Goal: Task Accomplishment & Management: Complete application form

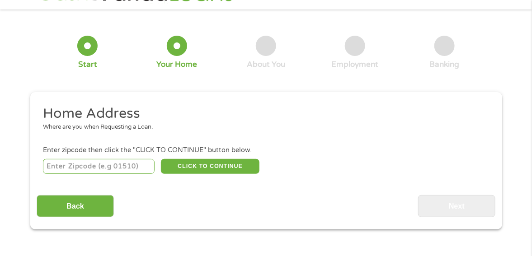
scroll to position [45, 0]
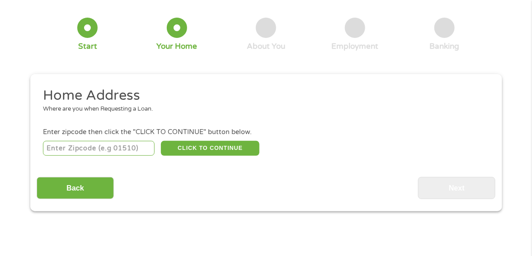
click at [88, 146] on input "number" at bounding box center [99, 148] width 112 height 15
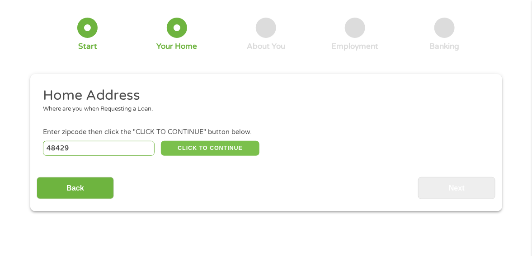
type input "48429"
click at [193, 148] on button "CLICK TO CONTINUE" at bounding box center [210, 148] width 99 height 15
type input "48429"
type input "[PERSON_NAME]"
select select "[US_STATE]"
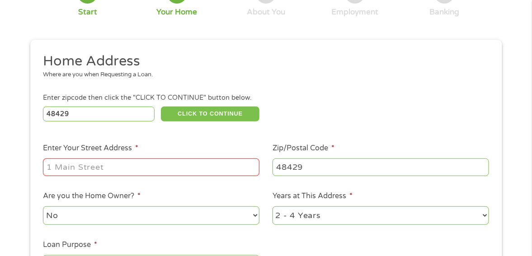
scroll to position [90, 0]
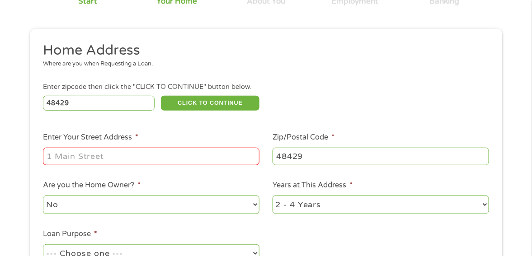
click at [84, 156] on input "Enter Your Street Address *" at bounding box center [151, 156] width 217 height 17
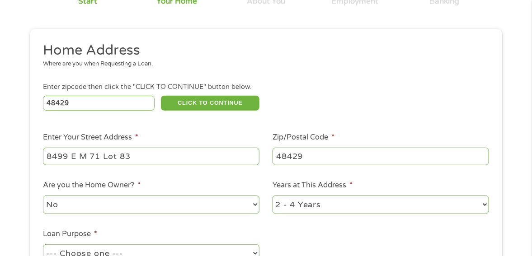
type input "8499 E M 71 Lot 83"
click at [241, 205] on select "No Yes" at bounding box center [151, 205] width 217 height 19
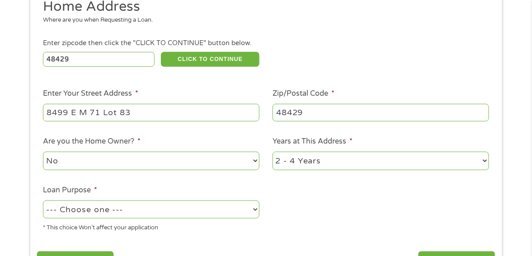
scroll to position [136, 0]
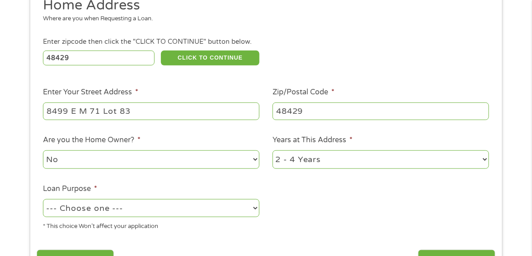
click at [207, 211] on select "--- Choose one --- Pay Bills Debt Consolidation Home Improvement Major Purchase…" at bounding box center [151, 208] width 217 height 19
select select "paybills"
click at [43, 199] on select "--- Choose one --- Pay Bills Debt Consolidation Home Improvement Major Purchase…" at bounding box center [151, 208] width 217 height 19
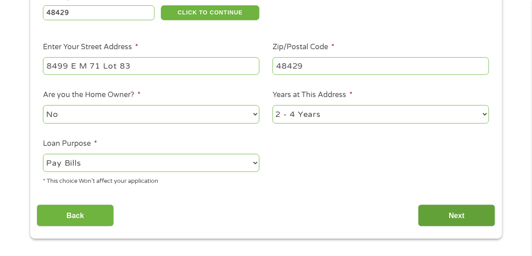
click at [440, 210] on input "Next" at bounding box center [456, 216] width 77 height 22
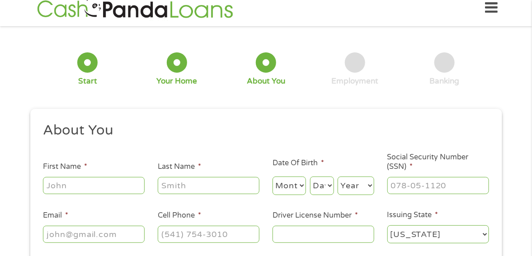
scroll to position [0, 0]
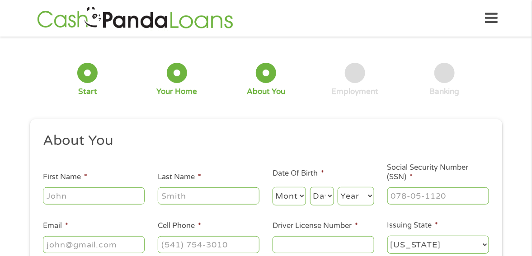
click at [101, 193] on input "First Name *" at bounding box center [94, 196] width 102 height 17
type input "[PERSON_NAME]"
select select "10"
select select "2"
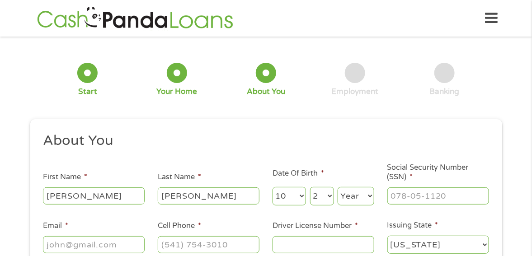
select select "1991"
type input "[PERSON_NAME][EMAIL_ADDRESS][DOMAIN_NAME]"
type input "[PHONE_NUMBER]"
click at [434, 192] on input "___-__-____" at bounding box center [439, 196] width 102 height 17
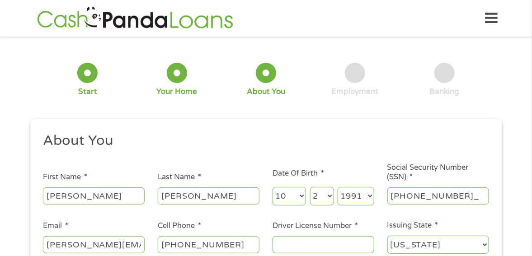
type input "371-13-2268"
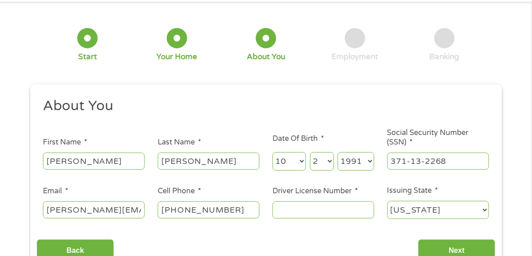
scroll to position [90, 0]
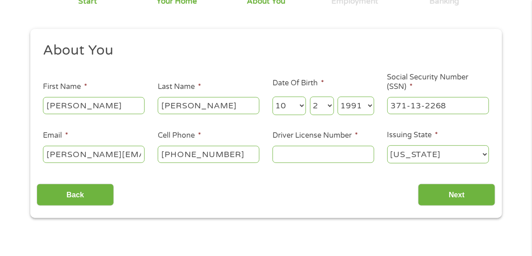
click at [348, 156] on input "Driver License Number *" at bounding box center [324, 154] width 102 height 17
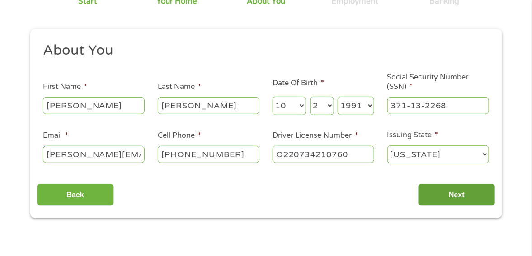
type input "O220734210760"
click at [467, 192] on input "Next" at bounding box center [456, 195] width 77 height 22
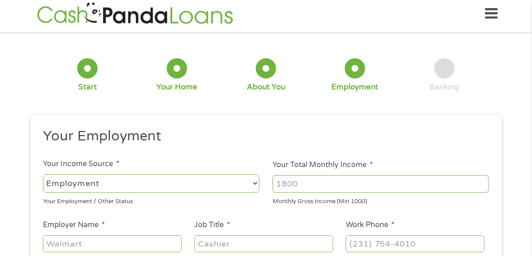
scroll to position [0, 0]
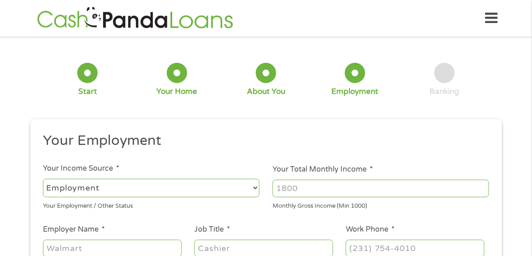
click at [166, 186] on select "--- Choose one --- Employment [DEMOGRAPHIC_DATA] Benefits" at bounding box center [151, 188] width 217 height 19
click at [43, 179] on select "--- Choose one --- Employment [DEMOGRAPHIC_DATA] Benefits" at bounding box center [151, 188] width 217 height 19
click at [291, 187] on input "Your Total Monthly Income *" at bounding box center [381, 188] width 217 height 17
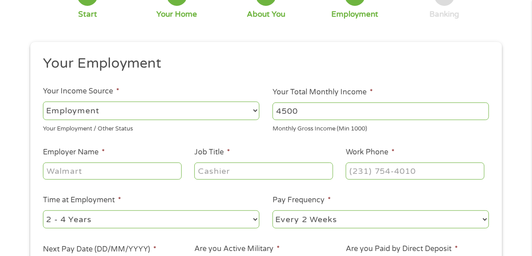
scroll to position [136, 0]
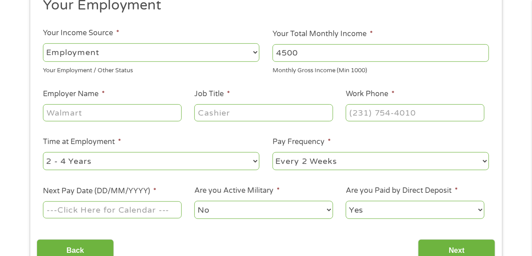
type input "4500"
click at [89, 119] on input "Employer Name *" at bounding box center [112, 112] width 138 height 17
type input "ZF Group"
type input "Quality Tech"
click at [403, 115] on input "(___) ___-____" at bounding box center [415, 112] width 138 height 17
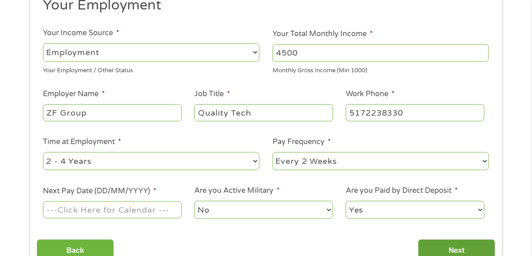
type input "[PHONE_NUMBER]"
click at [109, 161] on select "--- Choose one --- 1 Year or less 1 - 2 Years 2 - 4 Years Over 4 Years" at bounding box center [151, 161] width 217 height 19
select select "60months"
click at [43, 152] on select "--- Choose one --- 1 Year or less 1 - 2 Years 2 - 4 Years Over 4 Years" at bounding box center [151, 161] width 217 height 19
click at [336, 158] on select "--- Choose one --- Every 2 Weeks Every Week Monthly Semi-Monthly" at bounding box center [381, 161] width 217 height 19
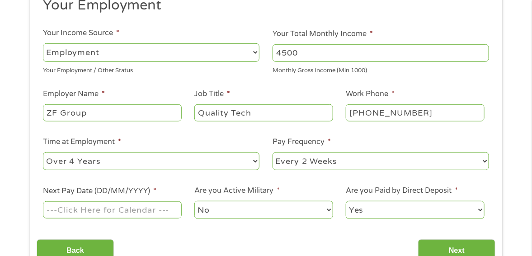
click at [336, 158] on select "--- Choose one --- Every 2 Weeks Every Week Monthly Semi-Monthly" at bounding box center [381, 161] width 217 height 19
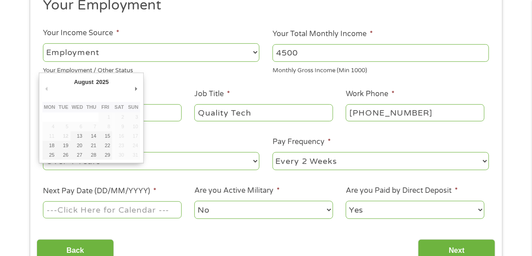
click at [90, 208] on input "Next Pay Date (DD/MM/YYYY) *" at bounding box center [112, 210] width 138 height 17
type input "[DATE]"
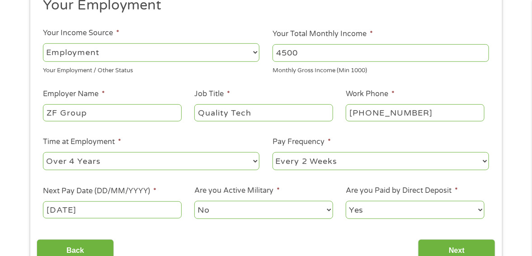
click at [284, 212] on select "No Yes" at bounding box center [263, 210] width 138 height 19
click at [387, 209] on select "Yes No" at bounding box center [415, 210] width 138 height 19
click at [454, 246] on input "Next" at bounding box center [456, 251] width 77 height 22
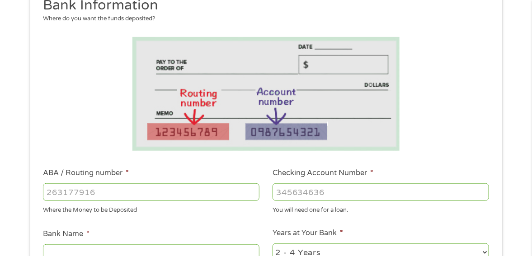
click at [116, 195] on input "ABA / Routing number *" at bounding box center [151, 192] width 217 height 17
type input "272078365"
type input "[US_STATE] FIRST CU"
type input "272078365"
click at [354, 193] on input "Checking Account Number *" at bounding box center [381, 192] width 217 height 17
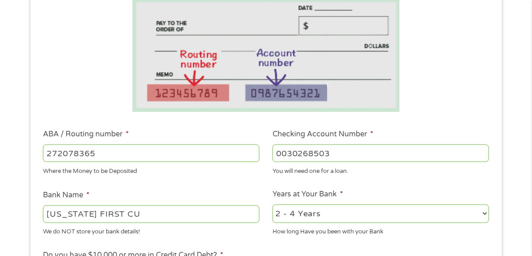
scroll to position [226, 0]
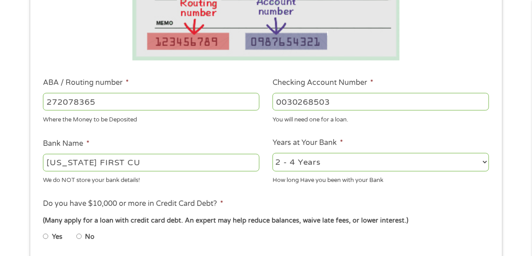
type input "0030268503"
click at [322, 159] on select "2 - 4 Years 6 - 12 Months 1 - 2 Years Over 4 Years" at bounding box center [381, 162] width 217 height 19
select select "60months"
click at [273, 153] on select "2 - 4 Years 6 - 12 Months 1 - 2 Years Over 4 Years" at bounding box center [381, 162] width 217 height 19
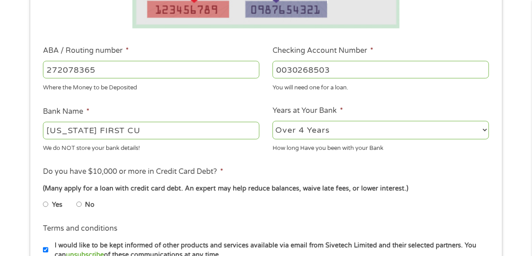
scroll to position [271, 0]
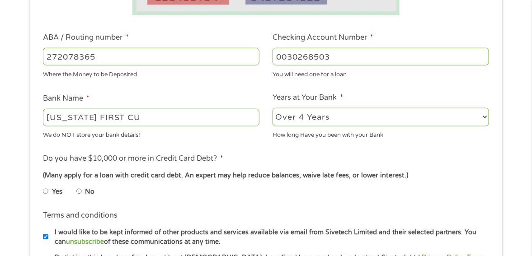
click at [80, 191] on input "No" at bounding box center [78, 192] width 5 height 14
radio input "true"
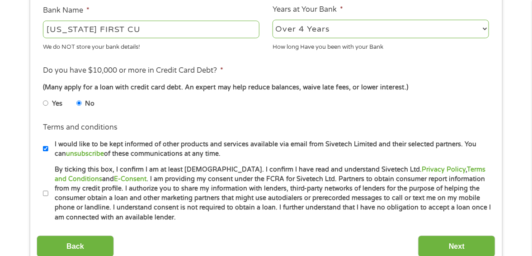
scroll to position [362, 0]
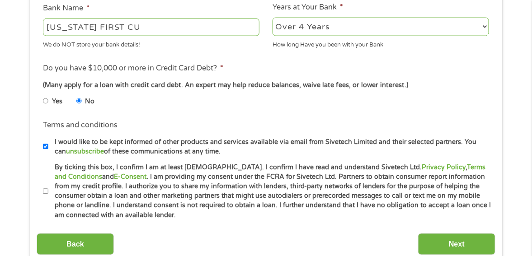
click at [46, 187] on input "By ticking this box, I confirm I am at least [DEMOGRAPHIC_DATA]. I confirm I ha…" at bounding box center [45, 192] width 5 height 14
checkbox input "true"
click at [48, 149] on label "I would like to be kept informed of other products and services available via e…" at bounding box center [270, 146] width 444 height 19
click at [48, 149] on input "I would like to be kept informed of other products and services available via e…" at bounding box center [45, 147] width 5 height 14
checkbox input "false"
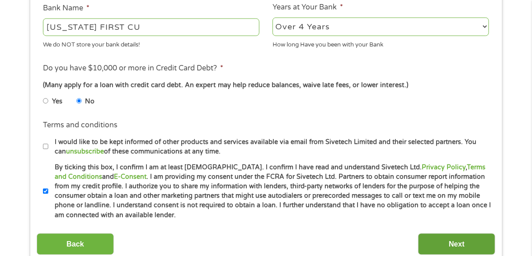
click at [456, 241] on input "Next" at bounding box center [456, 245] width 77 height 22
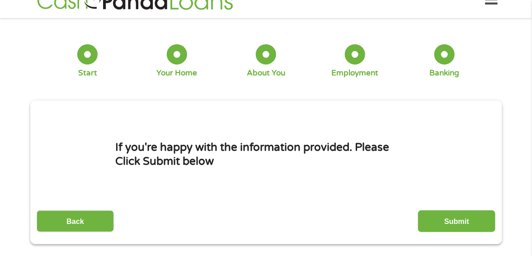
scroll to position [0, 0]
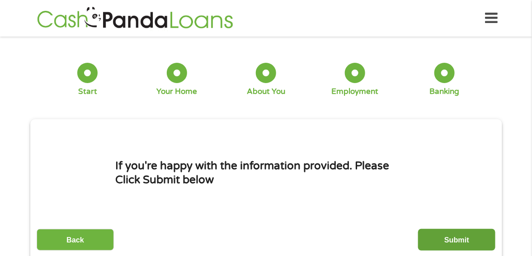
click at [479, 242] on input "Submit" at bounding box center [456, 240] width 77 height 22
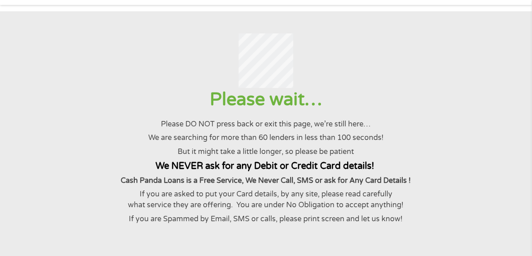
scroll to position [45, 0]
